Goal: Task Accomplishment & Management: Manage account settings

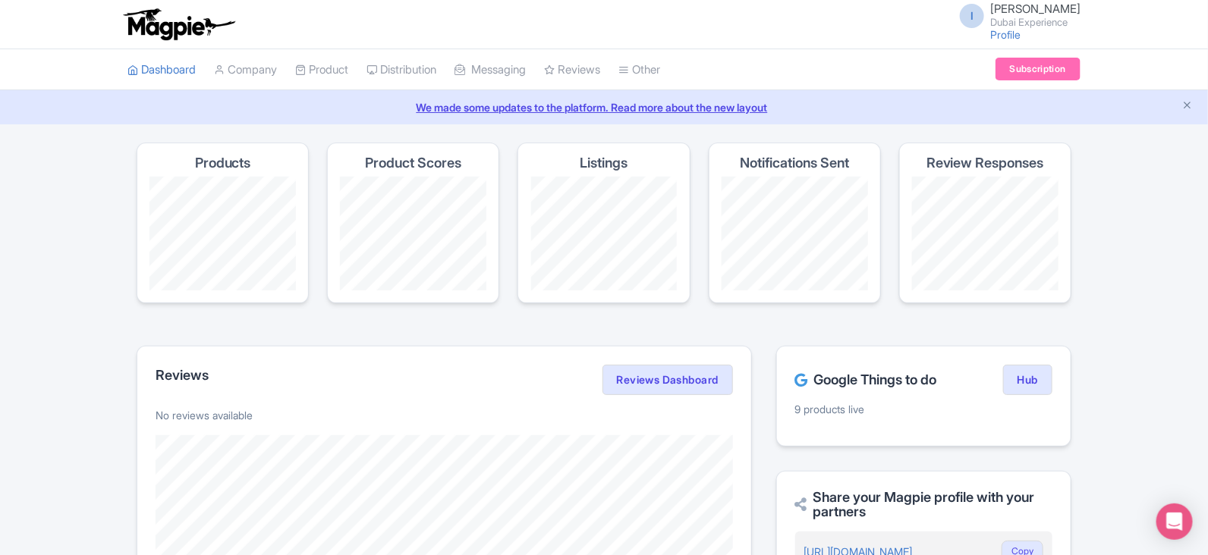
click at [400, 159] on h4 "Product Scores" at bounding box center [413, 163] width 96 height 15
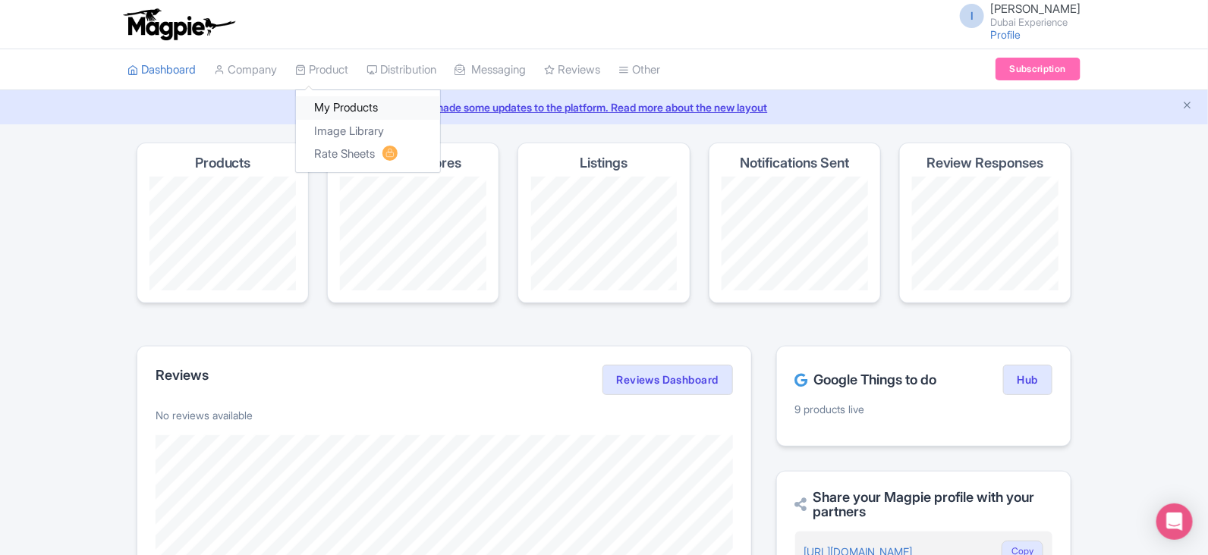
click at [350, 107] on link "My Products" at bounding box center [368, 108] width 144 height 24
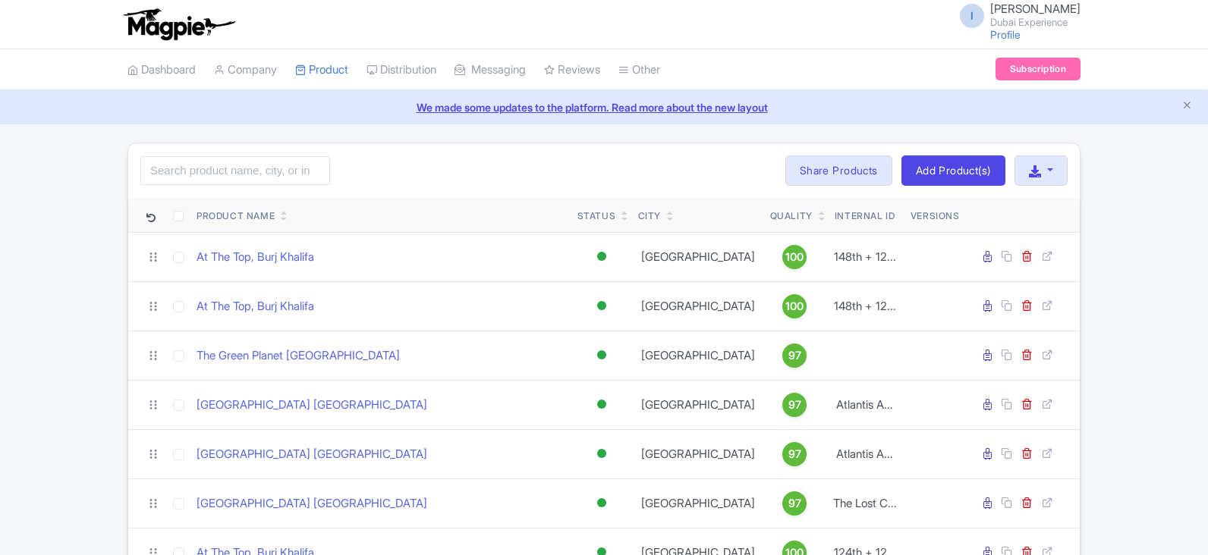
scroll to position [430, 0]
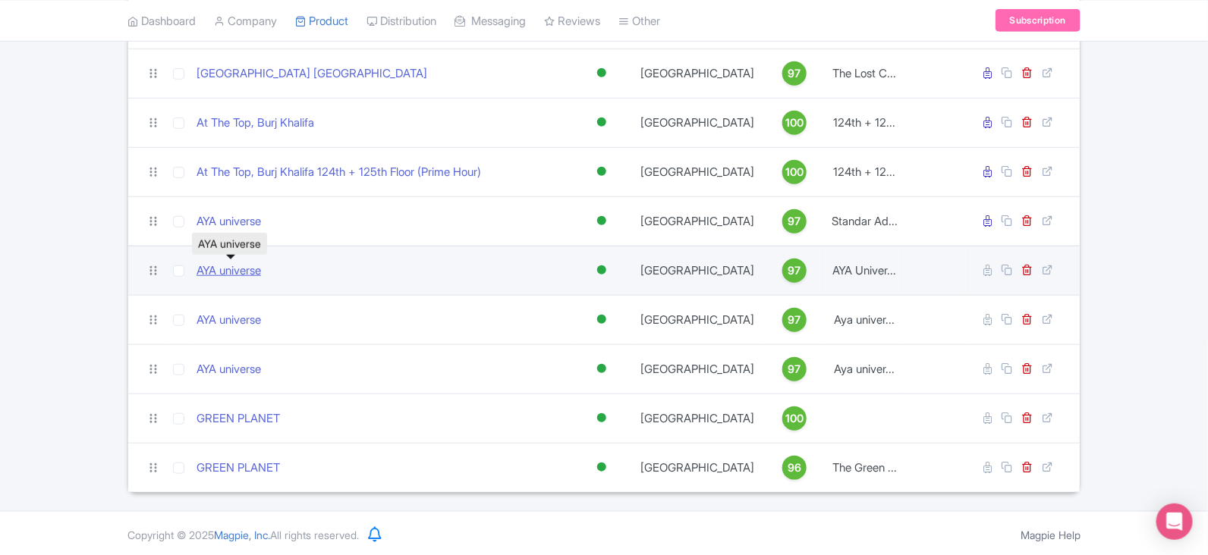
click at [231, 263] on link "AYA universe" at bounding box center [228, 270] width 64 height 17
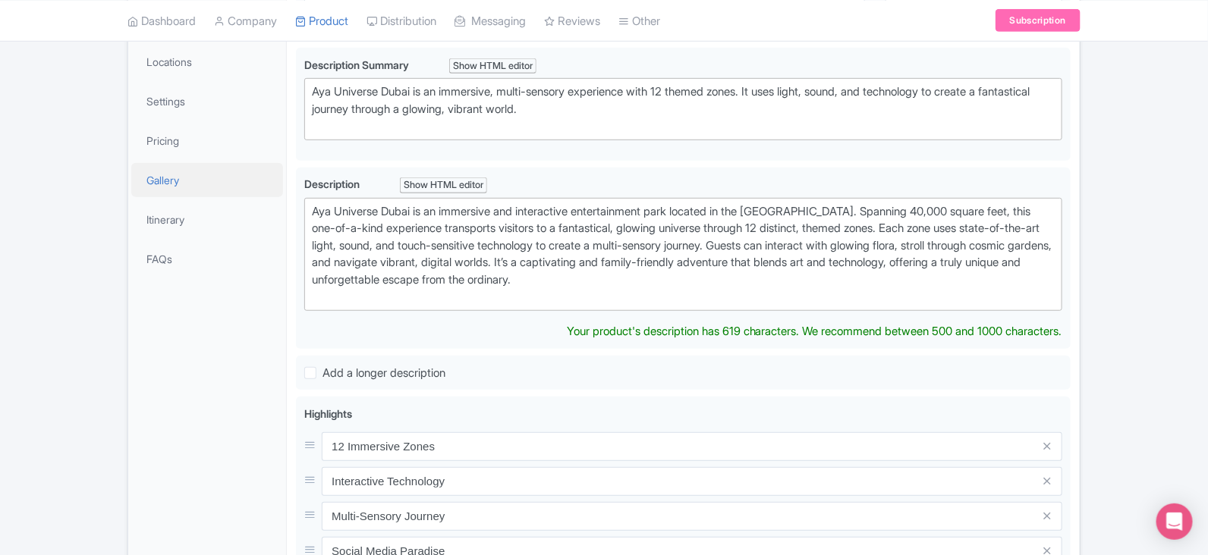
scroll to position [318, 0]
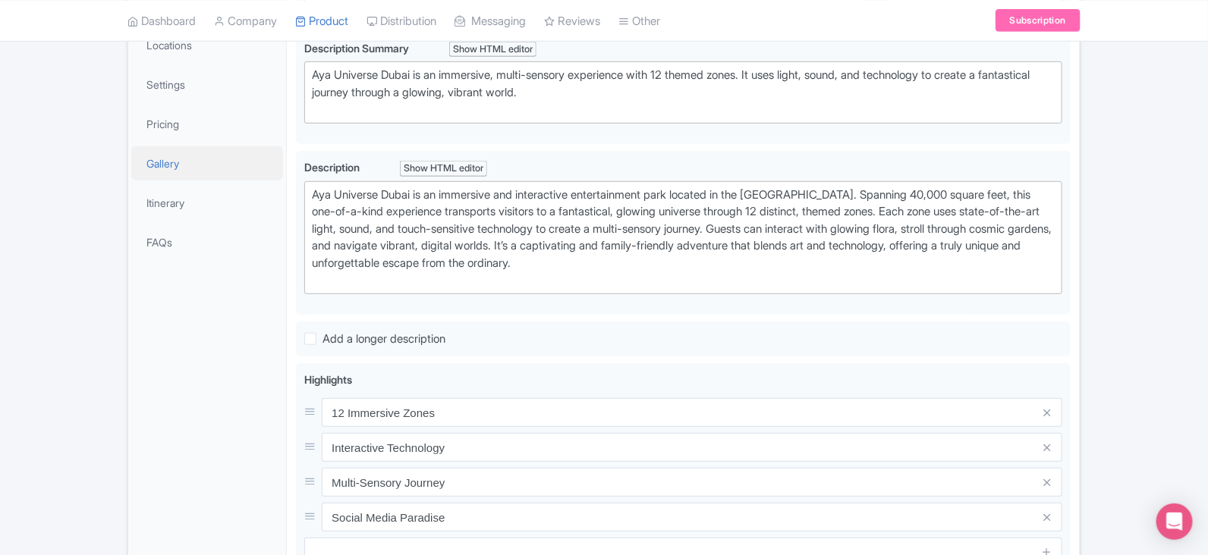
click at [183, 146] on link "Gallery" at bounding box center [207, 163] width 152 height 34
click at [183, 146] on link at bounding box center [207, 164] width 152 height 36
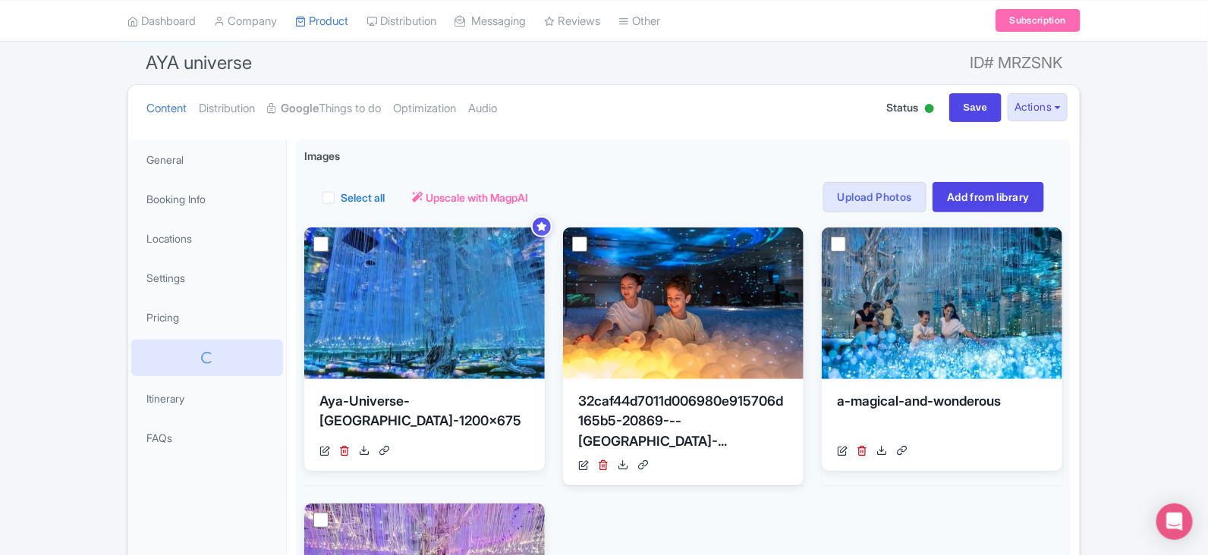
scroll to position [94, 0]
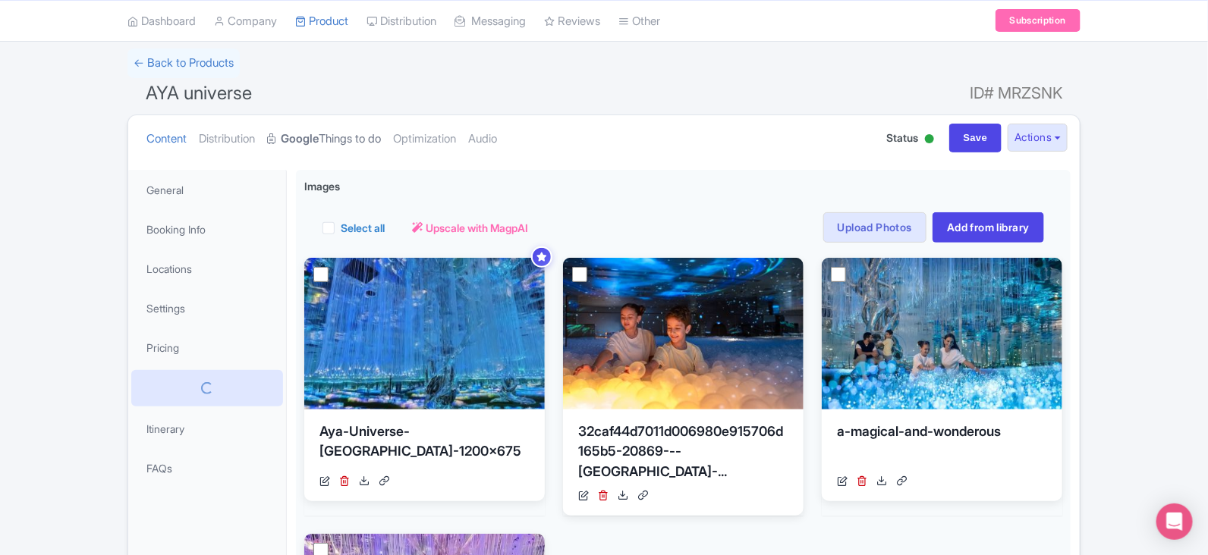
click at [300, 142] on strong "Google" at bounding box center [300, 138] width 38 height 17
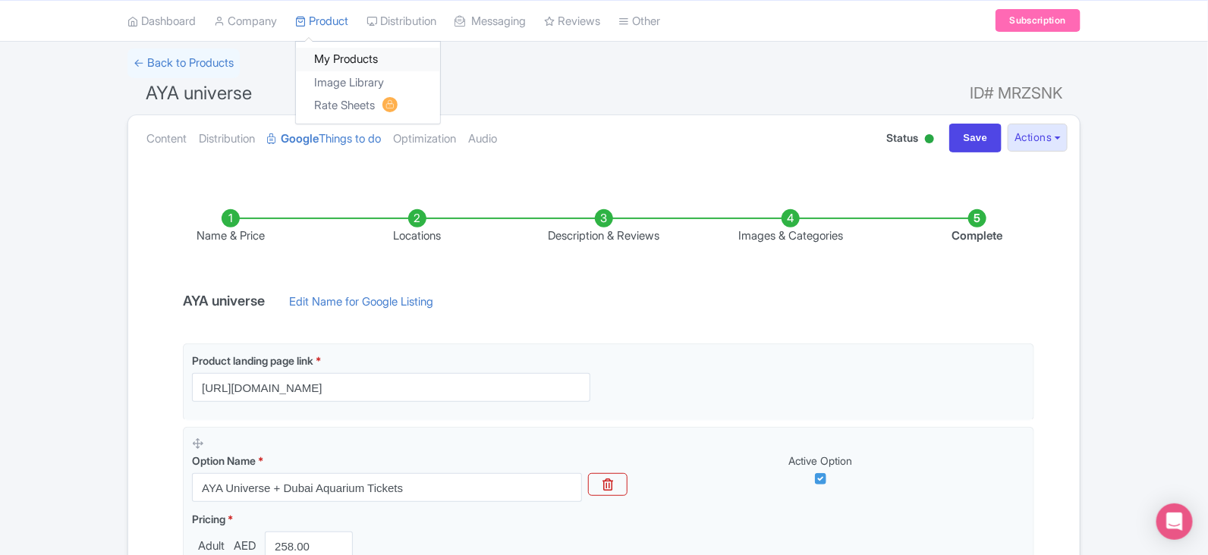
click at [349, 67] on link "My Products" at bounding box center [368, 60] width 144 height 24
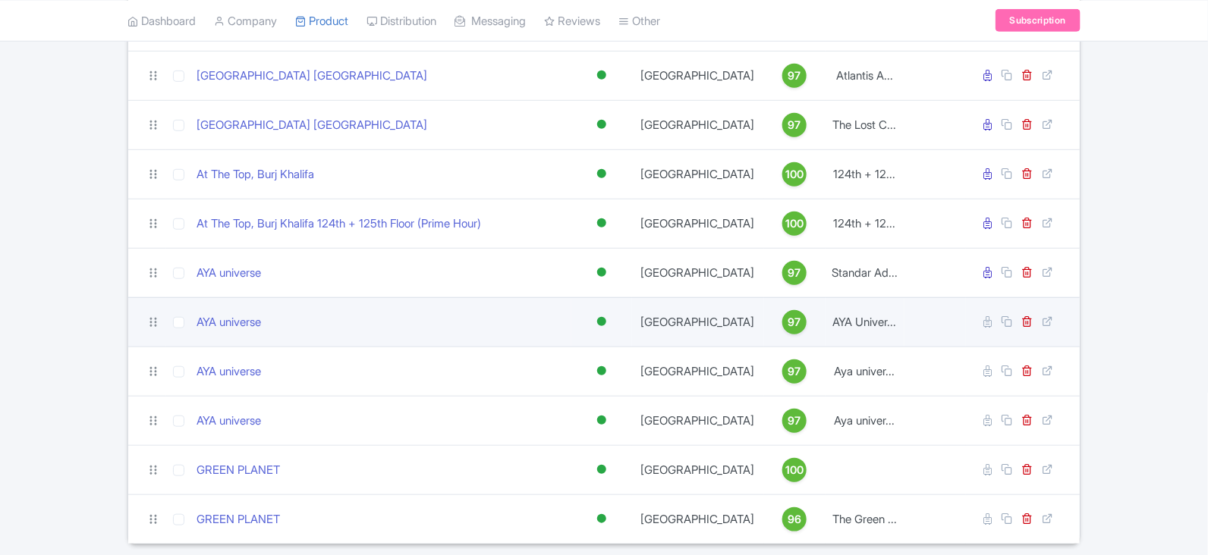
scroll to position [379, 0]
click at [237, 319] on link "AYA universe" at bounding box center [228, 322] width 64 height 17
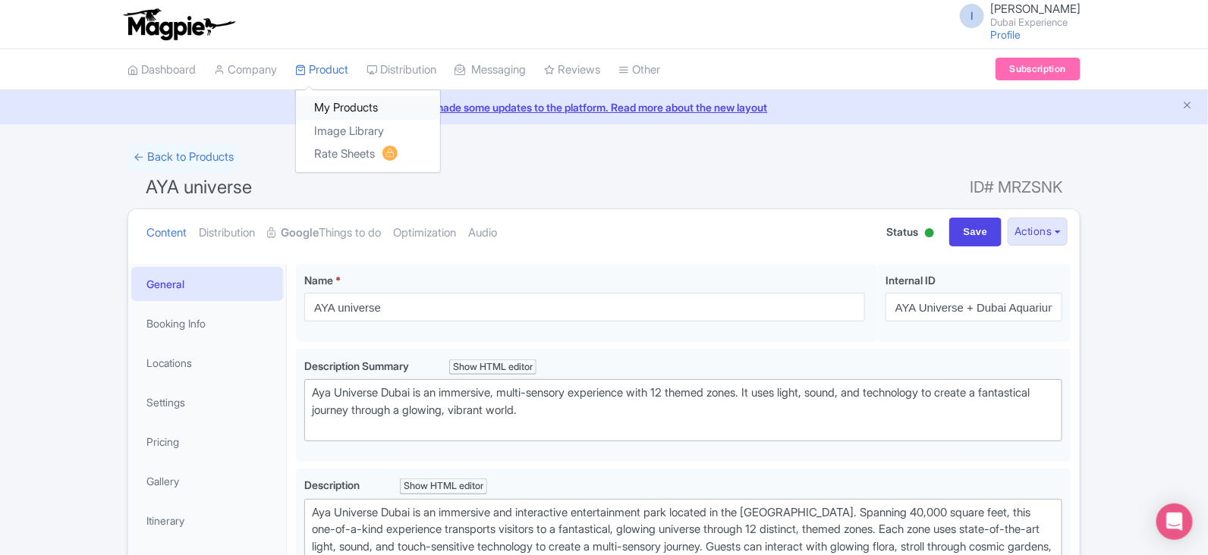
click at [348, 108] on link "My Products" at bounding box center [368, 108] width 144 height 24
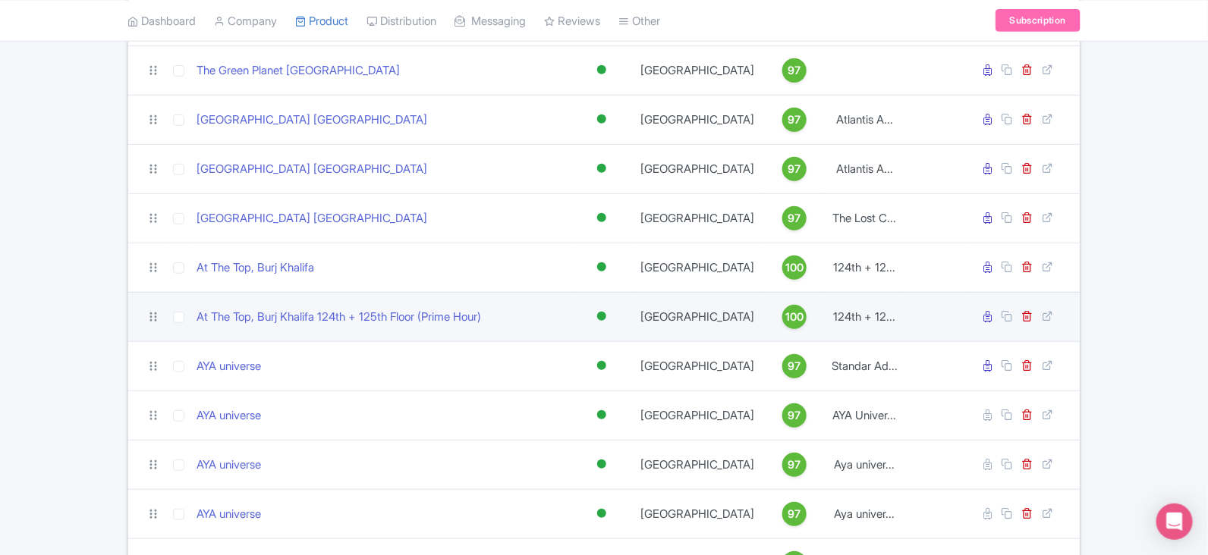
scroll to position [379, 0]
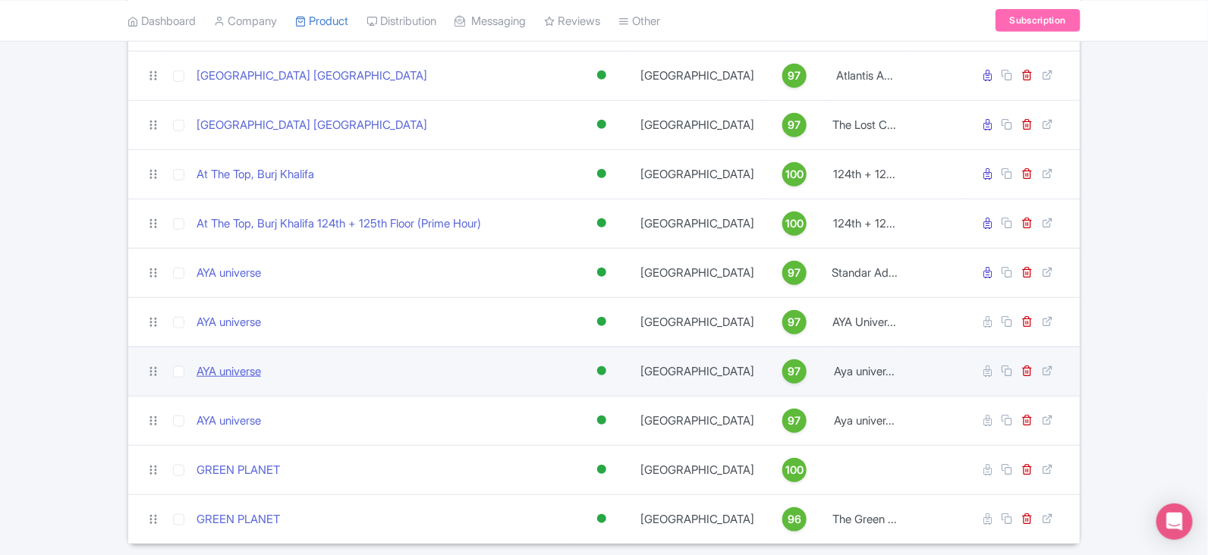
click at [256, 376] on link "AYA universe" at bounding box center [228, 371] width 64 height 17
click at [255, 372] on link "AYA universe" at bounding box center [228, 371] width 64 height 17
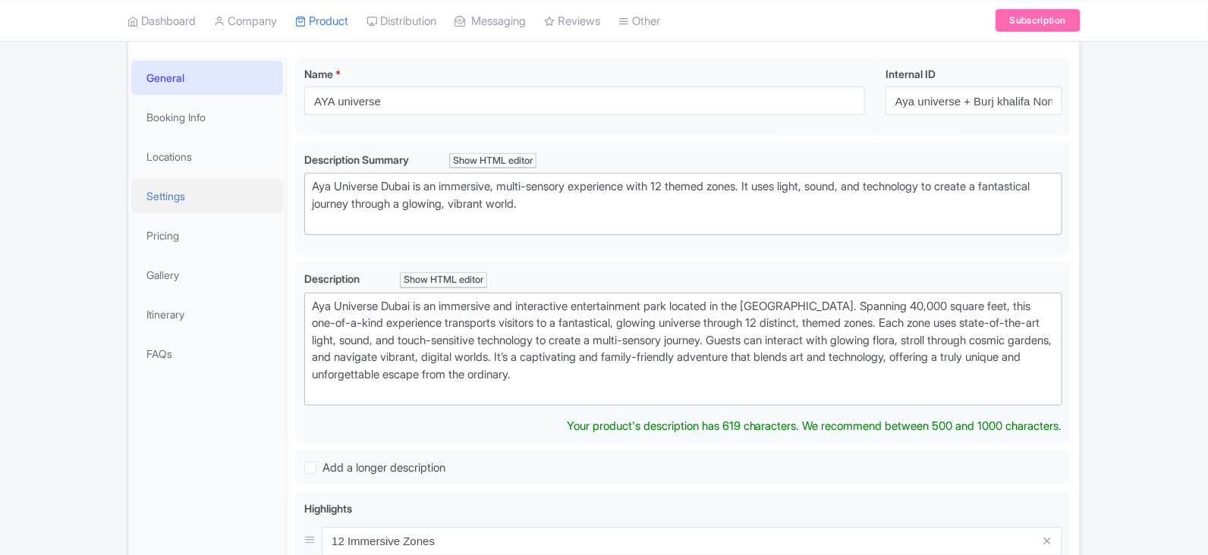
scroll to position [224, 0]
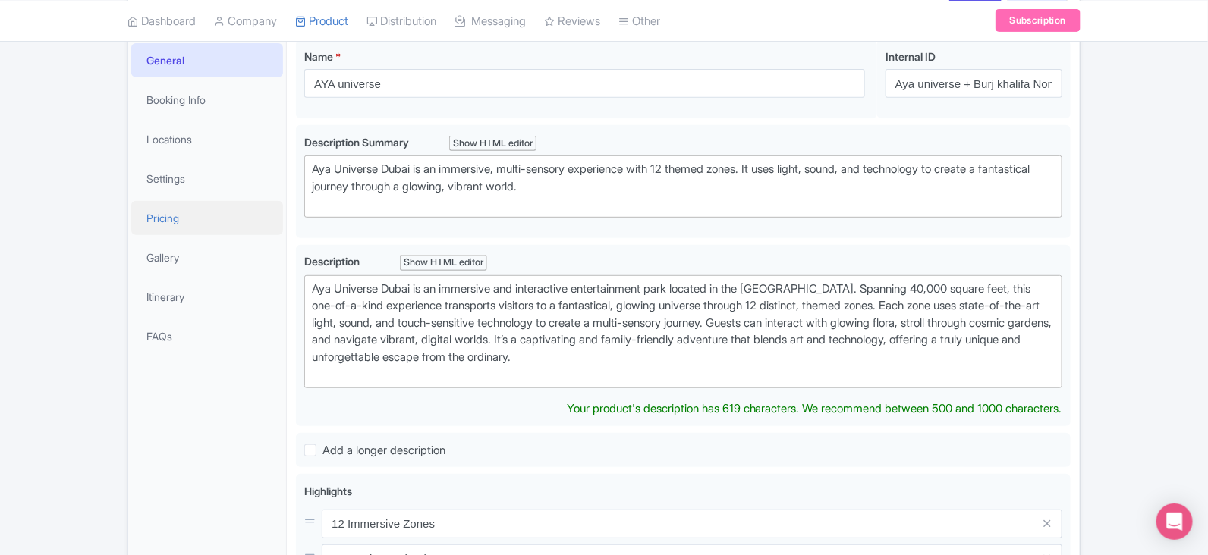
click at [186, 226] on link "Pricing" at bounding box center [207, 218] width 152 height 34
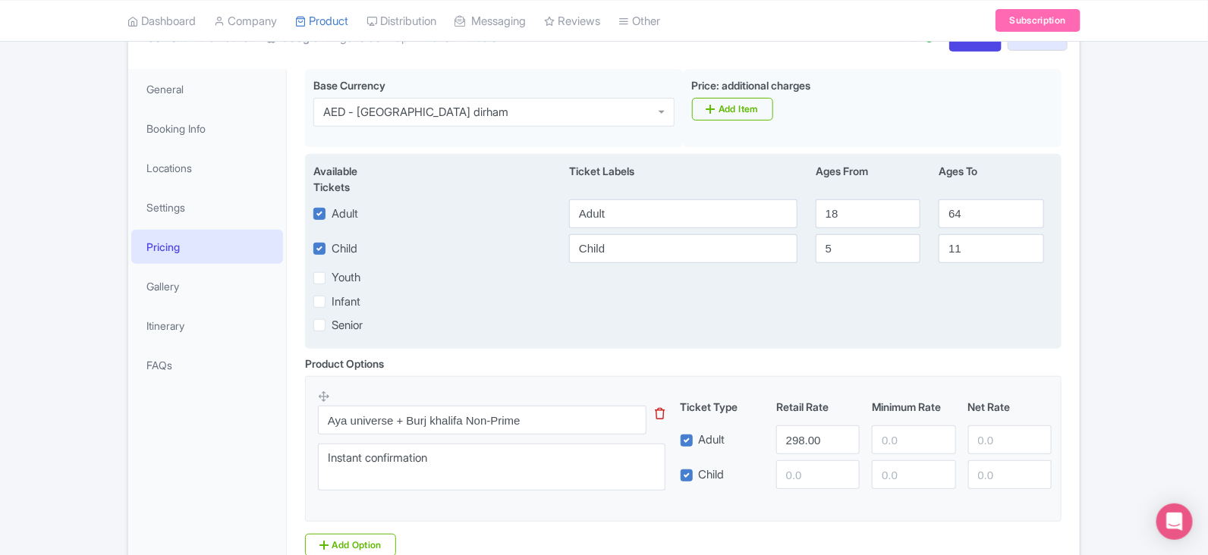
scroll to position [48, 0]
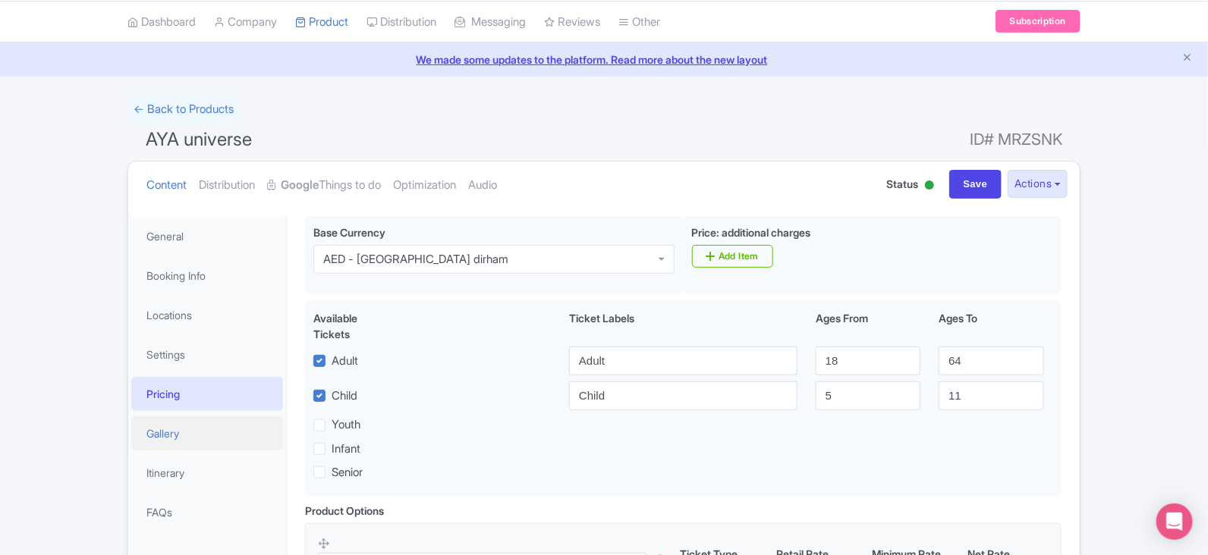
click at [185, 432] on link "Gallery" at bounding box center [207, 433] width 152 height 34
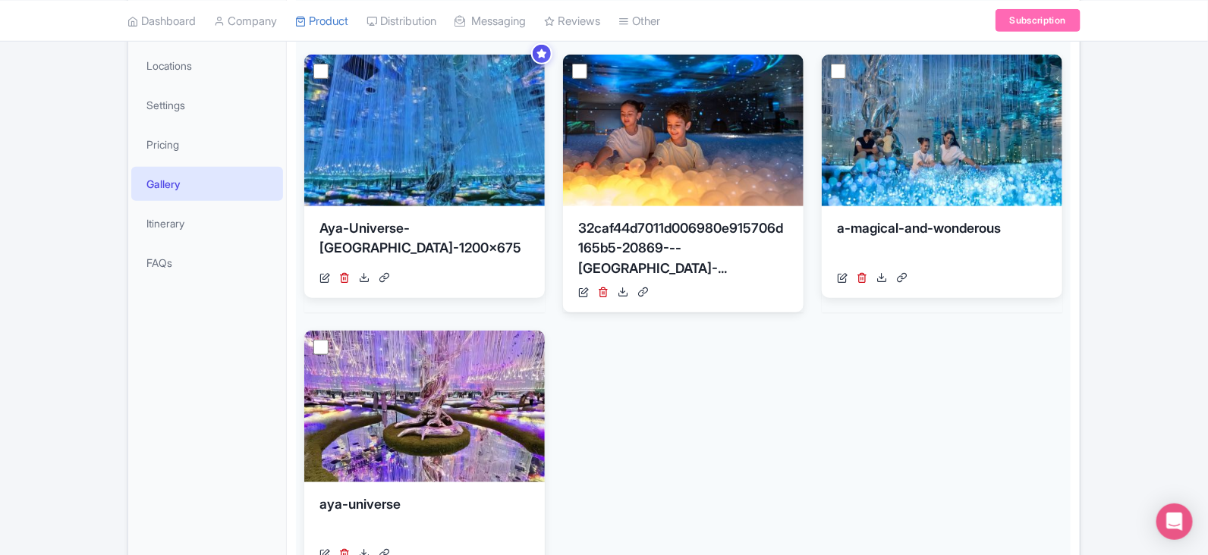
scroll to position [0, 0]
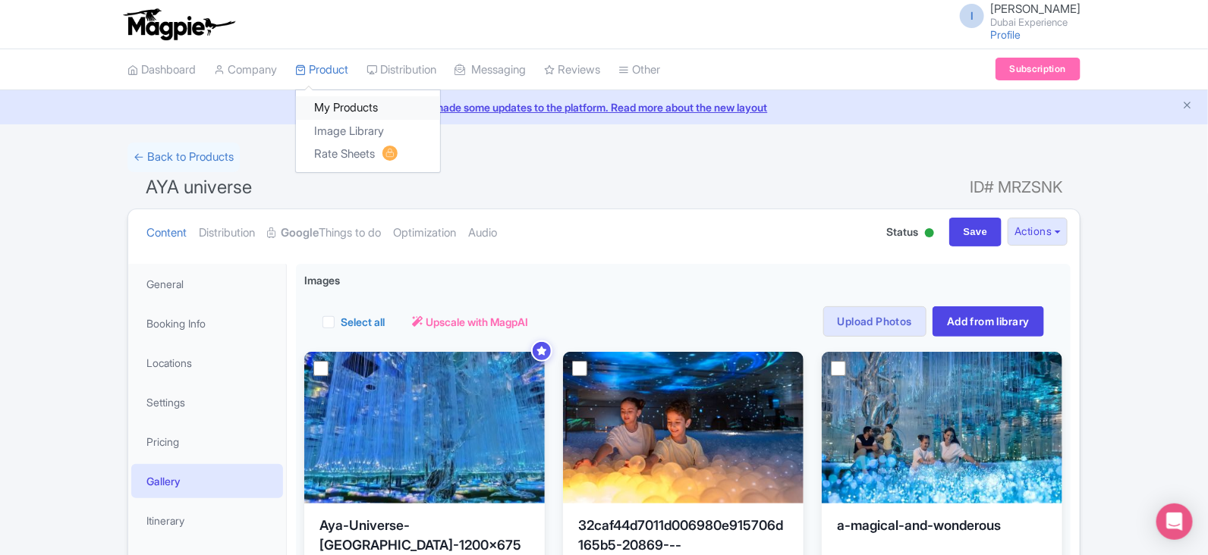
click at [350, 114] on link "My Products" at bounding box center [368, 108] width 144 height 24
